Goal: Transaction & Acquisition: Download file/media

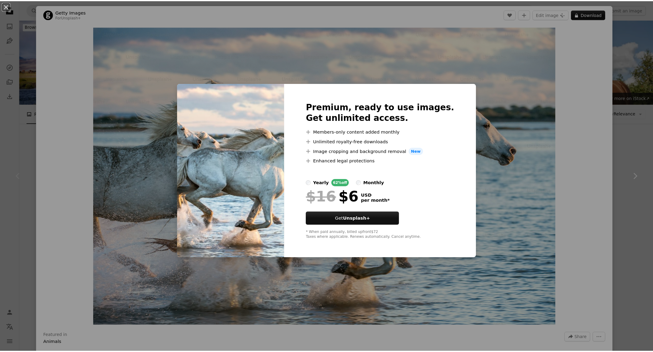
scroll to position [81, 0]
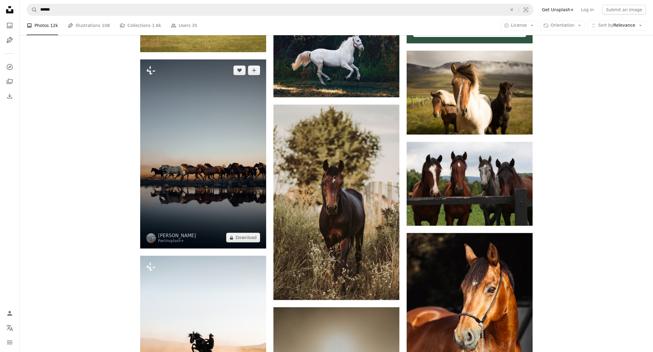
scroll to position [283, 0]
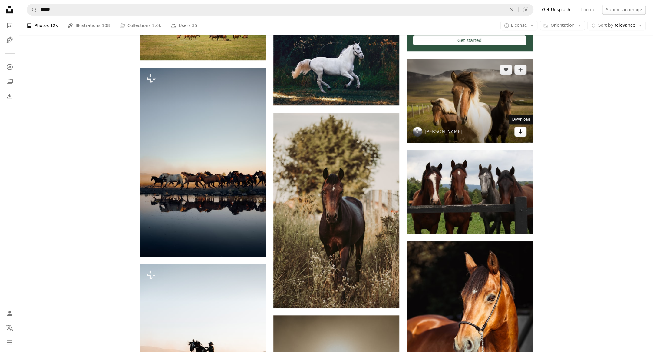
click at [521, 134] on icon "Arrow pointing down" at bounding box center [520, 131] width 5 height 7
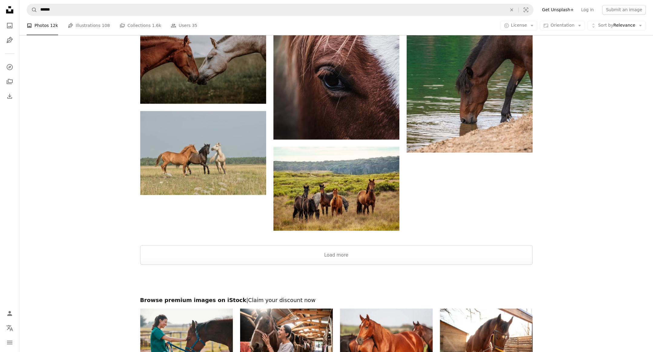
scroll to position [928, 0]
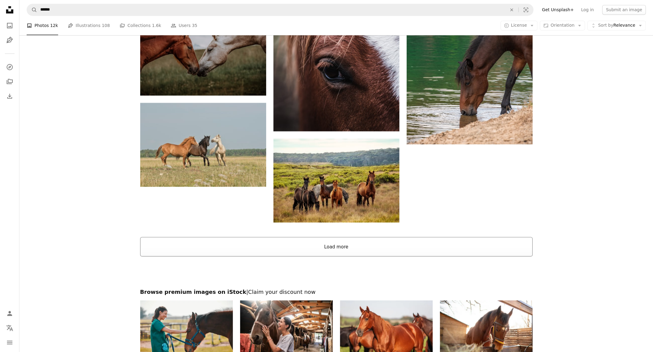
click at [340, 243] on button "Load more" at bounding box center [336, 246] width 392 height 19
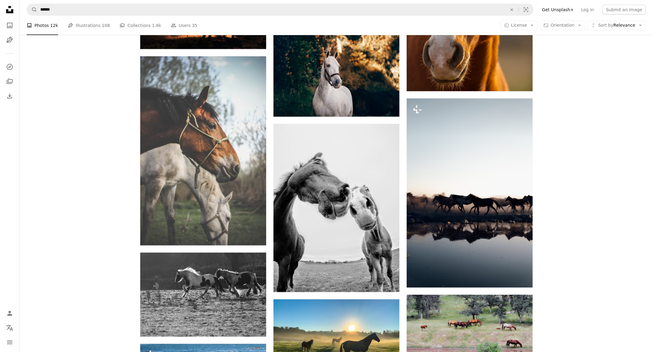
scroll to position [1655, 0]
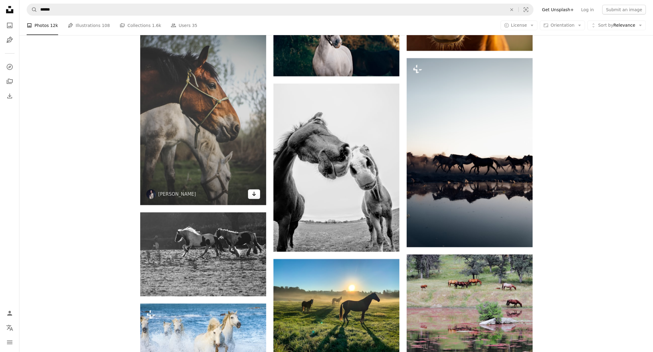
click at [256, 194] on icon "Arrow pointing down" at bounding box center [254, 193] width 5 height 7
